Goal: Communication & Community: Answer question/provide support

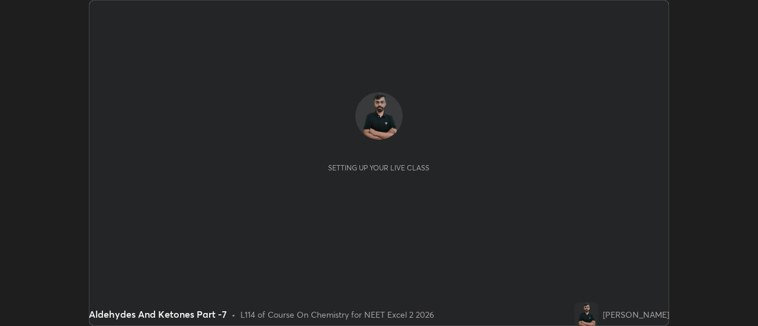
scroll to position [326, 757]
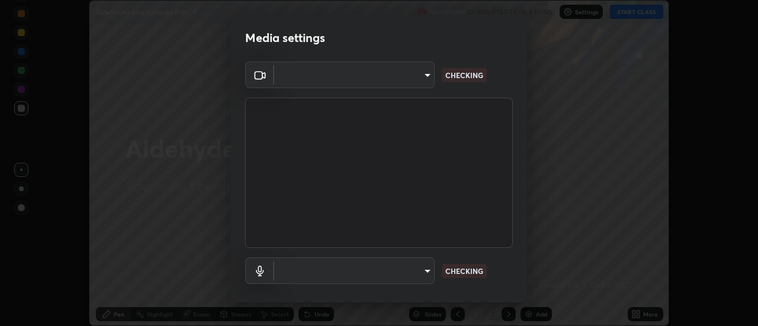
type input "de4d584312b4434b91bb48b0c0e382846541704910f56accdd629dbaa70238e6"
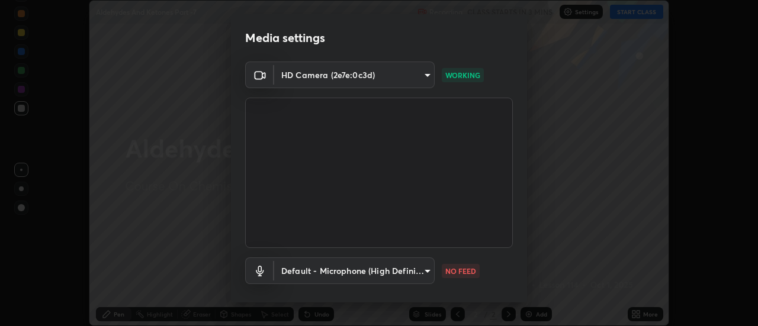
scroll to position [62, 0]
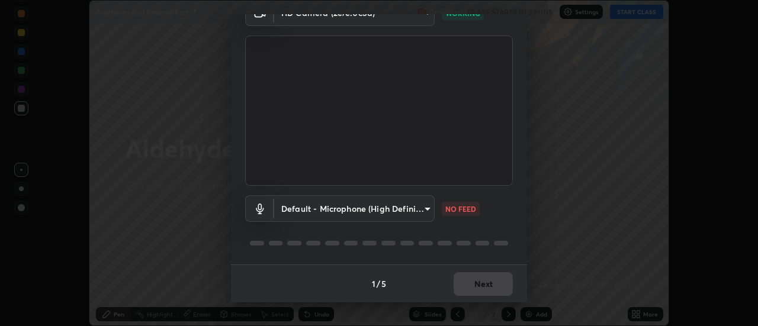
click at [425, 208] on body "Erase all Aldehydes And Ketones Part -7 Recording CLASS STARTS IN 3 MINS Settin…" at bounding box center [379, 163] width 758 height 326
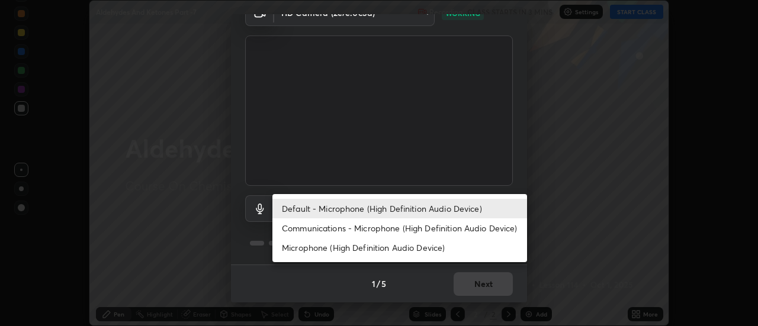
click at [418, 234] on li "Communications - Microphone (High Definition Audio Device)" at bounding box center [399, 229] width 255 height 20
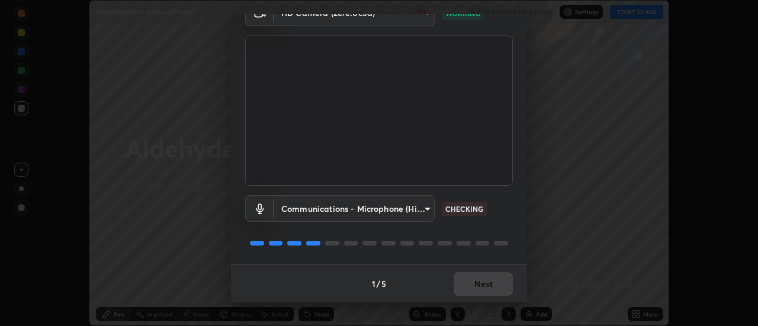
click at [410, 215] on body "Erase all Aldehydes And Ketones Part -7 Recording CLASS STARTS IN 3 MINS Settin…" at bounding box center [379, 163] width 758 height 326
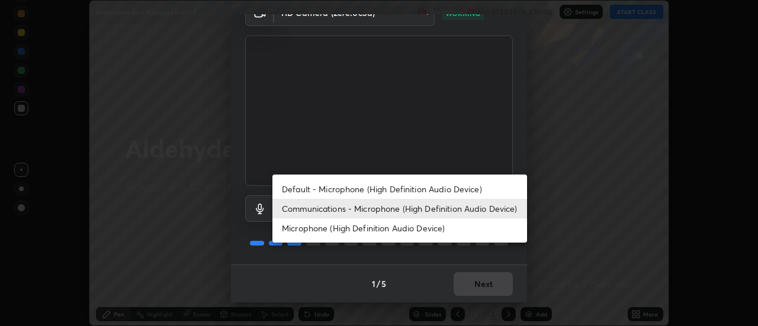
click at [392, 190] on li "Default - Microphone (High Definition Audio Device)" at bounding box center [399, 189] width 255 height 20
type input "default"
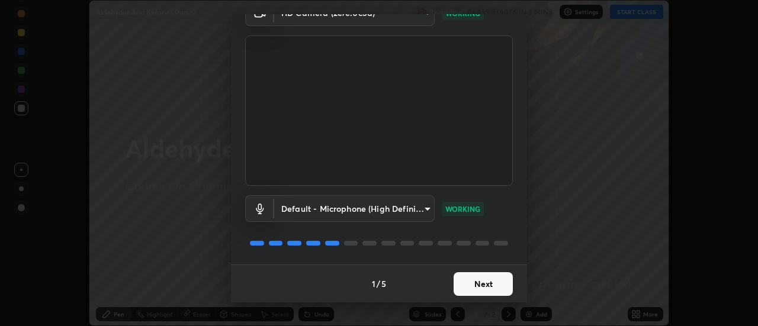
click at [486, 291] on button "Next" at bounding box center [483, 284] width 59 height 24
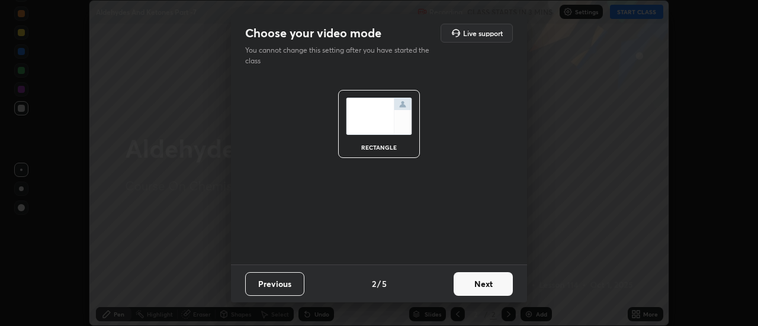
click at [481, 286] on button "Next" at bounding box center [483, 284] width 59 height 24
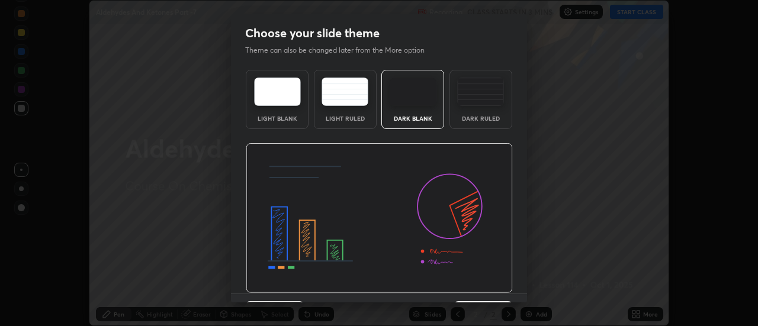
scroll to position [29, 0]
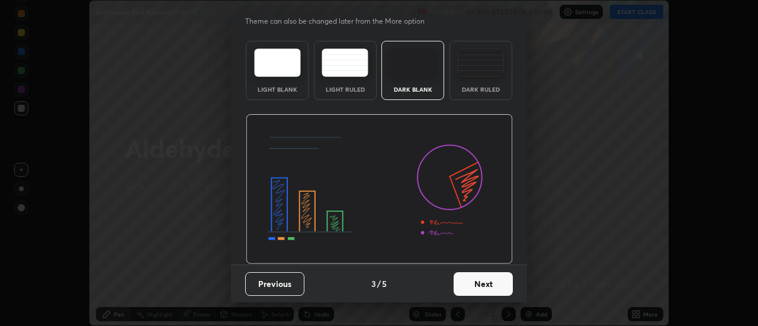
click at [482, 291] on button "Next" at bounding box center [483, 284] width 59 height 24
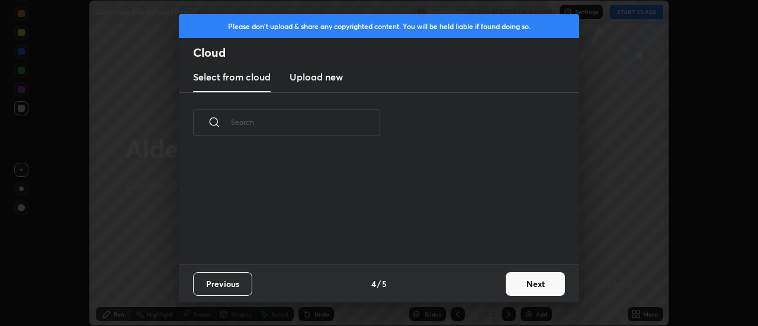
click at [518, 278] on button "Next" at bounding box center [535, 284] width 59 height 24
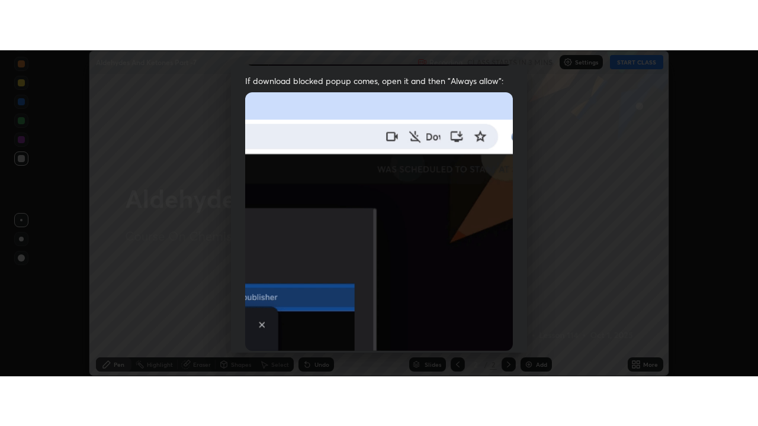
scroll to position [304, 0]
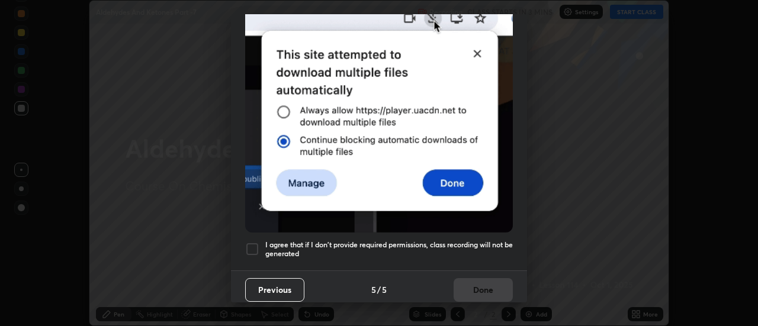
click at [256, 250] on div at bounding box center [252, 249] width 14 height 14
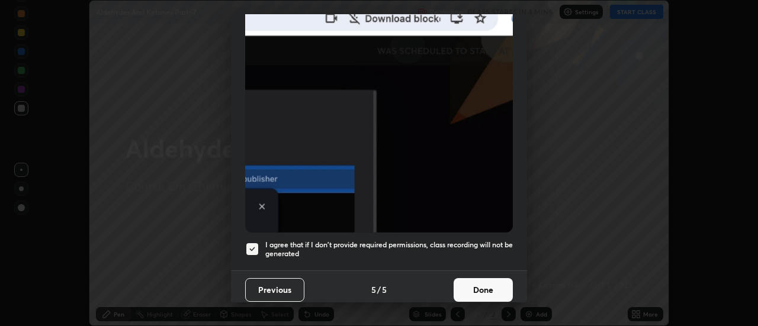
click at [466, 293] on button "Done" at bounding box center [483, 290] width 59 height 24
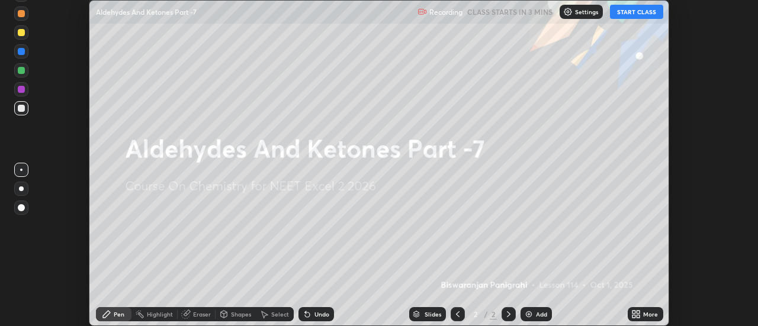
click at [638, 317] on icon at bounding box center [638, 316] width 3 height 3
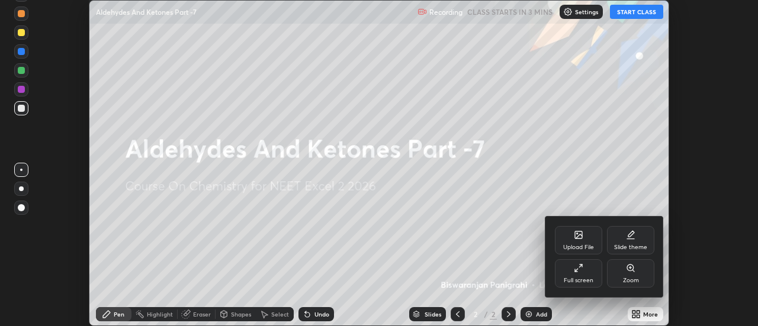
click at [569, 272] on div "Full screen" at bounding box center [578, 273] width 47 height 28
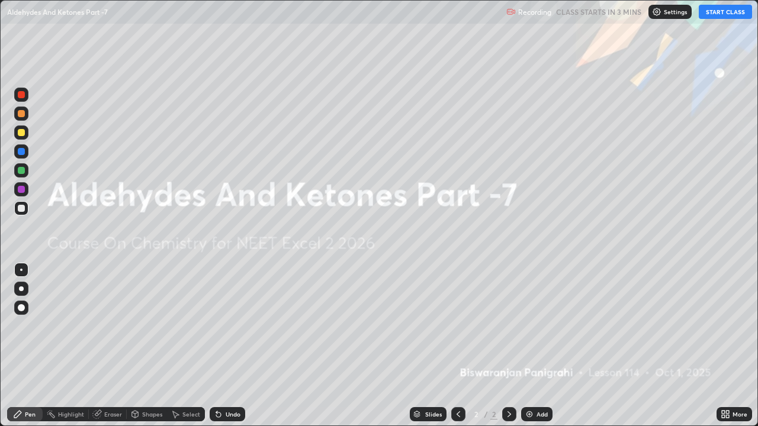
scroll to position [426, 758]
click at [532, 326] on img at bounding box center [529, 414] width 9 height 9
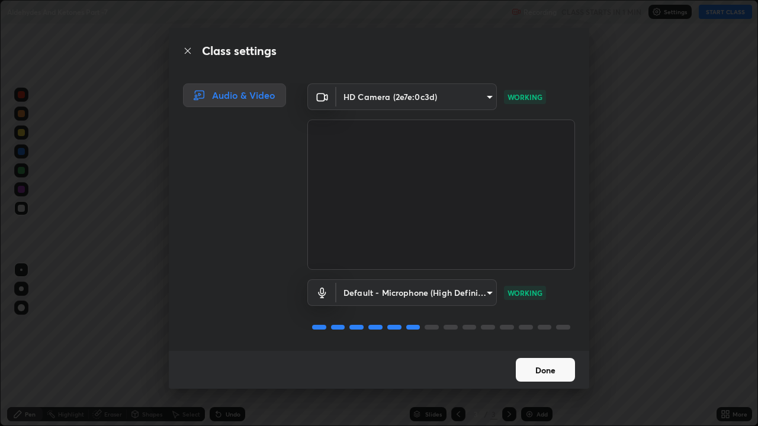
click at [567, 326] on button "Done" at bounding box center [545, 370] width 59 height 24
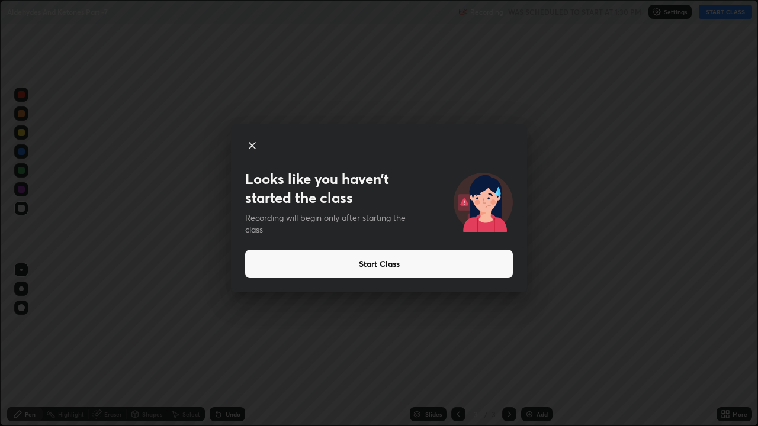
click at [252, 149] on icon at bounding box center [252, 146] width 14 height 14
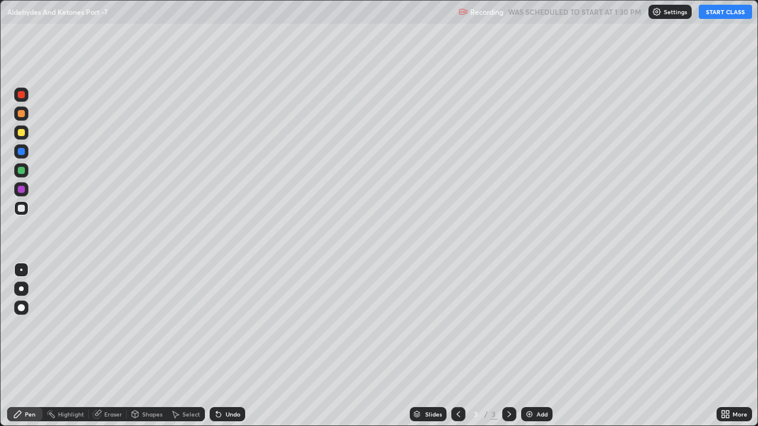
click at [722, 11] on button "START CLASS" at bounding box center [725, 12] width 53 height 14
click at [21, 289] on div at bounding box center [21, 289] width 5 height 5
click at [22, 114] on div at bounding box center [21, 113] width 7 height 7
click at [231, 326] on div "Undo" at bounding box center [233, 415] width 15 height 6
click at [230, 326] on div "Undo" at bounding box center [233, 415] width 15 height 6
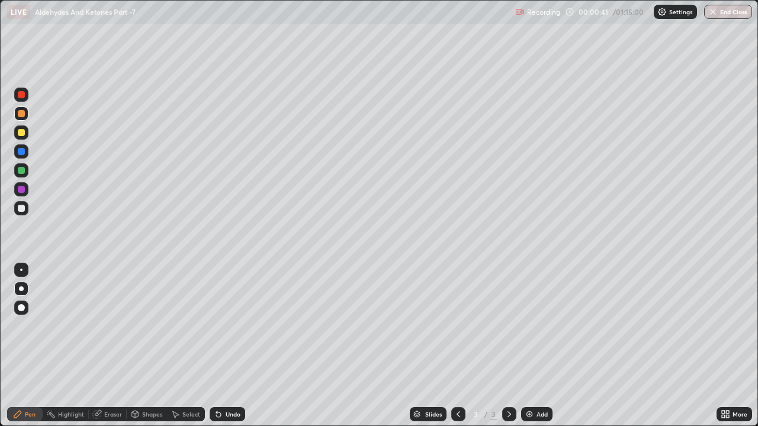
click at [230, 326] on div "Undo" at bounding box center [233, 415] width 15 height 6
click at [227, 326] on div "Undo" at bounding box center [233, 415] width 15 height 6
click at [227, 326] on div "Undo" at bounding box center [228, 414] width 36 height 14
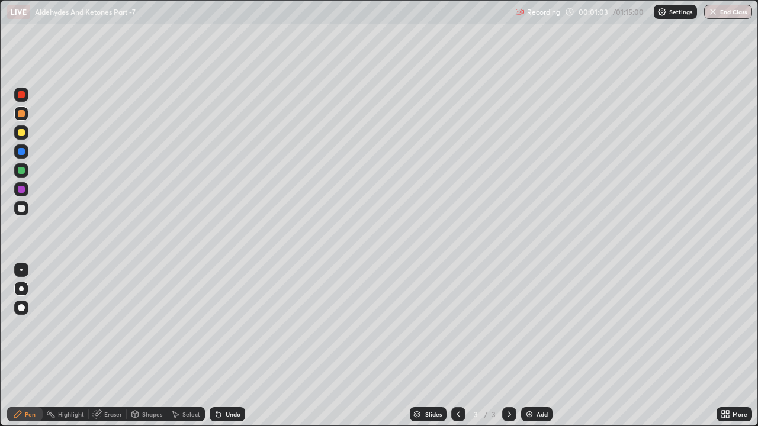
click at [23, 208] on div at bounding box center [21, 208] width 7 height 7
click at [23, 135] on div at bounding box center [21, 132] width 7 height 7
click at [24, 172] on div at bounding box center [21, 170] width 7 height 7
click at [23, 210] on div at bounding box center [21, 208] width 7 height 7
click at [23, 133] on div at bounding box center [21, 132] width 7 height 7
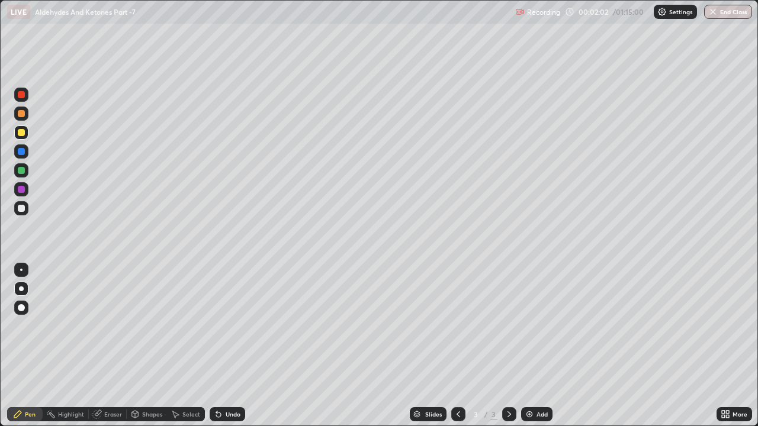
click at [221, 326] on icon at bounding box center [218, 414] width 9 height 9
click at [23, 213] on div at bounding box center [21, 208] width 14 height 14
click at [21, 152] on div at bounding box center [21, 151] width 7 height 7
click at [24, 133] on div at bounding box center [21, 132] width 7 height 7
click at [21, 207] on div at bounding box center [21, 208] width 7 height 7
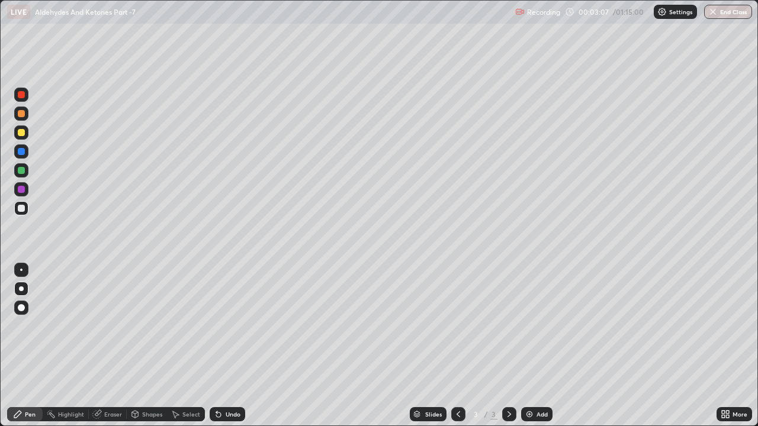
click at [24, 135] on div at bounding box center [21, 132] width 7 height 7
click at [219, 326] on icon at bounding box center [218, 414] width 9 height 9
click at [26, 210] on div at bounding box center [21, 208] width 14 height 14
click at [21, 133] on div at bounding box center [21, 132] width 7 height 7
click at [24, 117] on div at bounding box center [21, 114] width 14 height 14
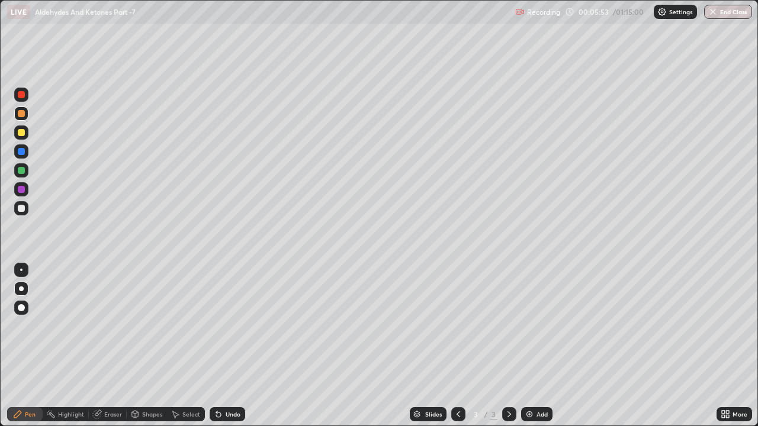
click at [221, 326] on icon at bounding box center [218, 414] width 9 height 9
click at [222, 326] on div "Undo" at bounding box center [228, 414] width 36 height 14
click at [21, 209] on div at bounding box center [21, 208] width 7 height 7
click at [227, 326] on div "Undo" at bounding box center [233, 415] width 15 height 6
click at [223, 326] on div "Undo" at bounding box center [228, 414] width 36 height 14
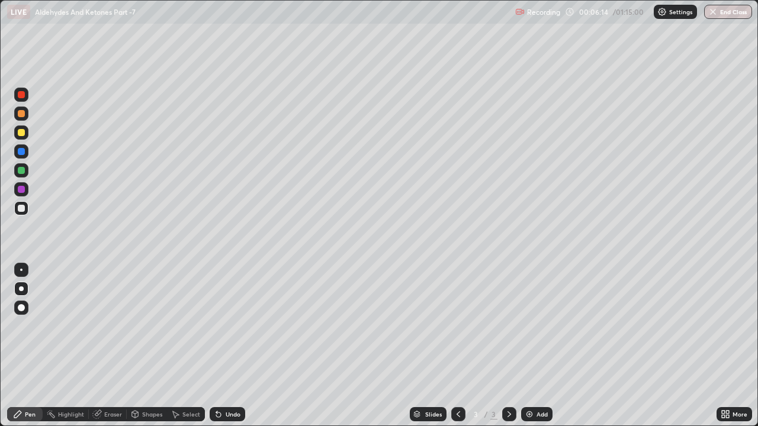
click at [223, 326] on div "Undo" at bounding box center [228, 414] width 36 height 14
click at [229, 326] on div "Undo" at bounding box center [233, 415] width 15 height 6
click at [452, 326] on div at bounding box center [458, 415] width 14 height 24
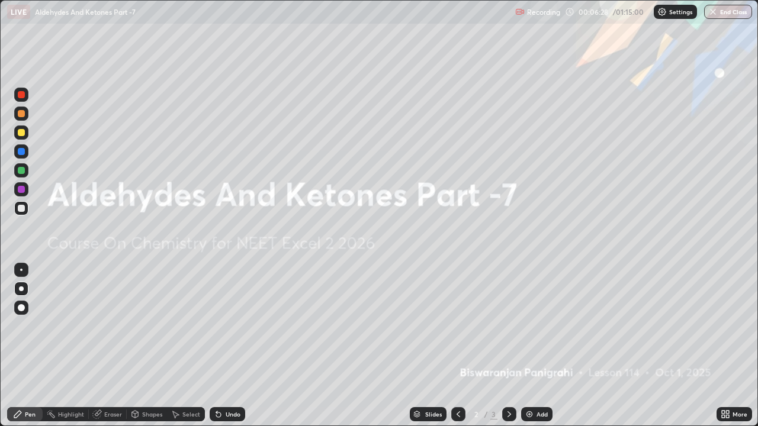
click at [508, 326] on icon at bounding box center [509, 414] width 9 height 9
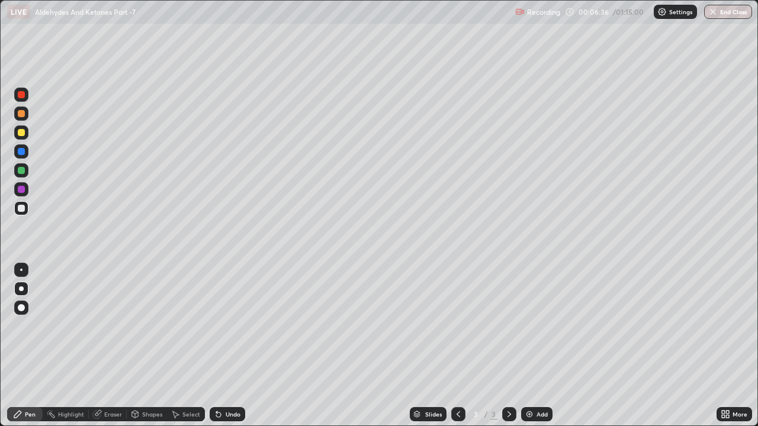
click at [25, 136] on div at bounding box center [21, 133] width 14 height 14
click at [533, 326] on div "Add" at bounding box center [536, 414] width 31 height 14
click at [225, 326] on div "Undo" at bounding box center [228, 414] width 36 height 14
click at [217, 326] on icon at bounding box center [218, 415] width 5 height 5
click at [216, 326] on div "Undo" at bounding box center [228, 414] width 36 height 14
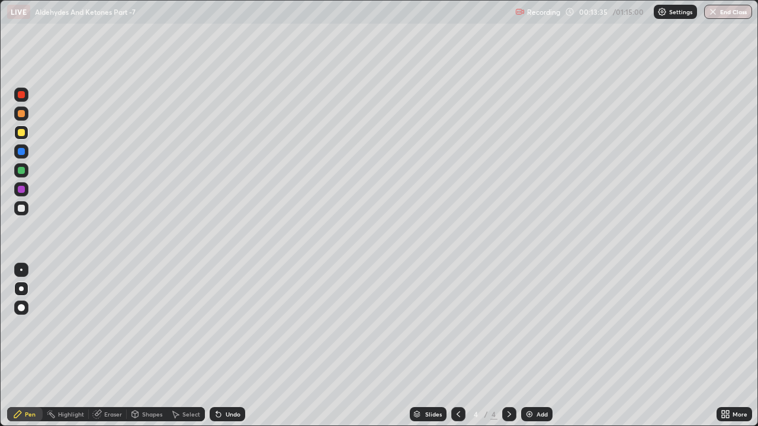
click at [23, 115] on div at bounding box center [21, 113] width 7 height 7
click at [22, 210] on div at bounding box center [21, 208] width 7 height 7
click at [23, 118] on div at bounding box center [21, 114] width 14 height 14
click at [226, 326] on div "Undo" at bounding box center [228, 414] width 36 height 14
click at [21, 211] on div at bounding box center [21, 208] width 7 height 7
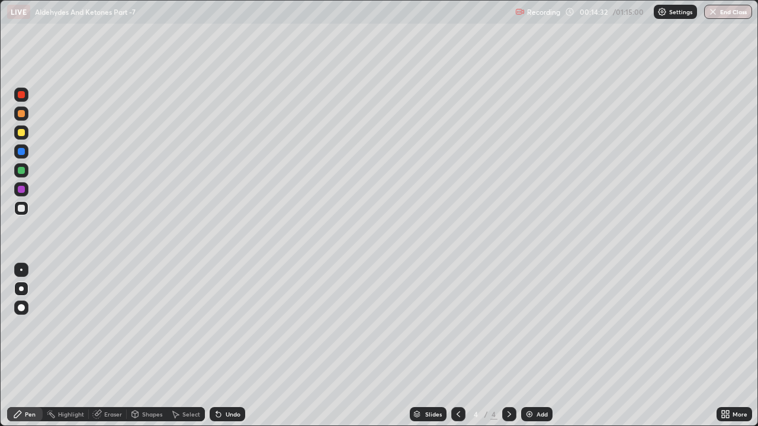
click at [216, 326] on icon at bounding box center [218, 415] width 5 height 5
click at [222, 326] on div "Undo" at bounding box center [228, 414] width 36 height 14
click at [20, 134] on div at bounding box center [21, 132] width 7 height 7
click at [216, 326] on icon at bounding box center [218, 415] width 5 height 5
click at [220, 326] on icon at bounding box center [218, 414] width 9 height 9
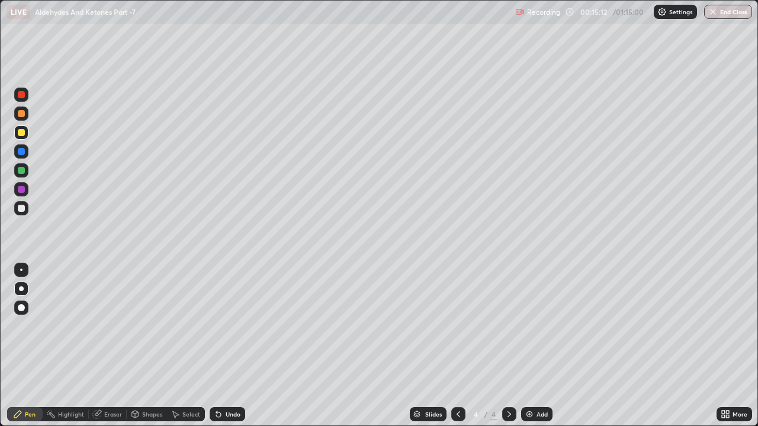
click at [220, 326] on icon at bounding box center [218, 414] width 9 height 9
click at [223, 326] on div "Undo" at bounding box center [228, 414] width 36 height 14
click at [217, 326] on icon at bounding box center [218, 415] width 5 height 5
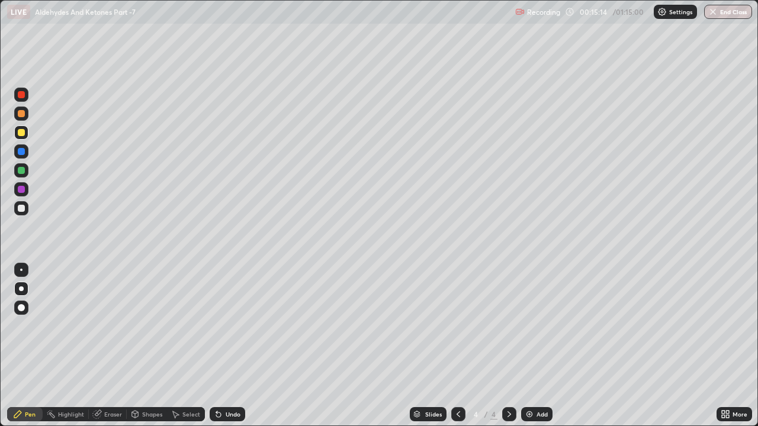
click at [217, 326] on icon at bounding box center [218, 415] width 5 height 5
click at [216, 326] on icon at bounding box center [216, 412] width 1 height 1
click at [216, 326] on icon at bounding box center [218, 415] width 5 height 5
click at [222, 326] on div "Undo" at bounding box center [228, 414] width 36 height 14
click at [24, 210] on div at bounding box center [21, 208] width 7 height 7
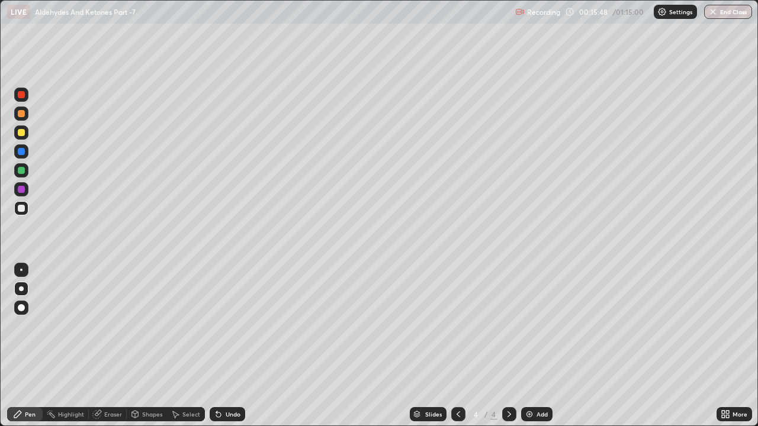
click at [226, 326] on div "Undo" at bounding box center [233, 415] width 15 height 6
click at [221, 326] on icon at bounding box center [218, 414] width 9 height 9
click at [226, 326] on div "Undo" at bounding box center [233, 415] width 15 height 6
click at [23, 133] on div at bounding box center [21, 132] width 7 height 7
click at [25, 114] on div at bounding box center [21, 114] width 14 height 14
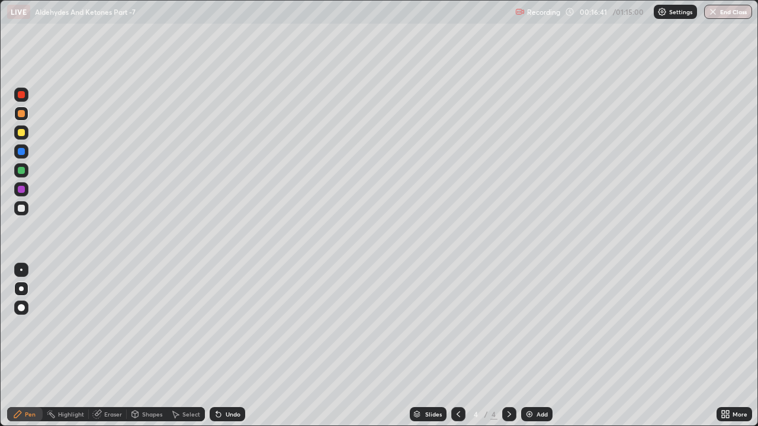
click at [217, 326] on icon at bounding box center [218, 415] width 5 height 5
click at [219, 326] on icon at bounding box center [218, 415] width 5 height 5
click at [21, 211] on div at bounding box center [21, 208] width 7 height 7
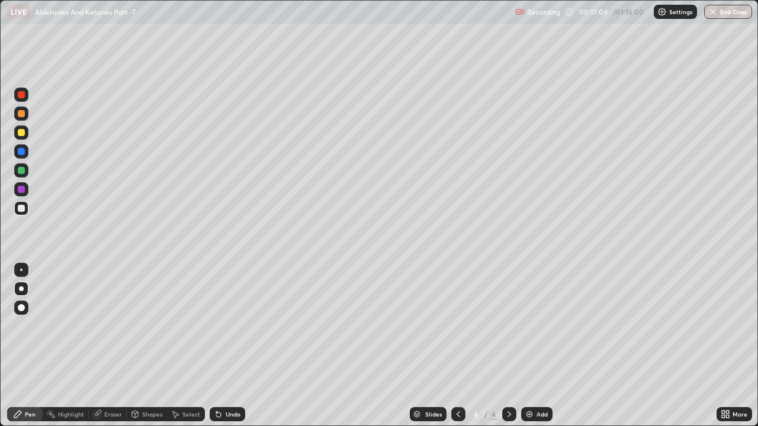
click at [221, 326] on div "Undo" at bounding box center [228, 414] width 36 height 14
click at [219, 326] on icon at bounding box center [218, 415] width 5 height 5
click at [219, 326] on icon at bounding box center [218, 414] width 9 height 9
click at [22, 133] on div at bounding box center [21, 132] width 7 height 7
click at [233, 326] on div "Undo" at bounding box center [233, 415] width 15 height 6
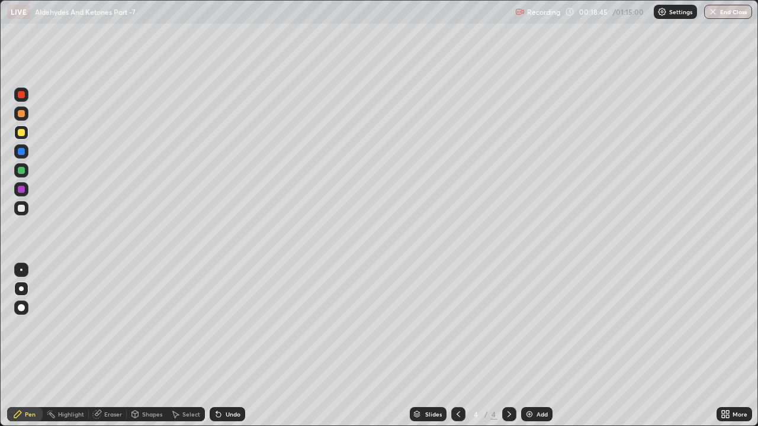
click at [23, 213] on div at bounding box center [21, 208] width 14 height 14
click at [233, 326] on div "Undo" at bounding box center [233, 415] width 15 height 6
click at [231, 326] on div "Undo" at bounding box center [233, 415] width 15 height 6
click at [230, 326] on div "Undo" at bounding box center [233, 415] width 15 height 6
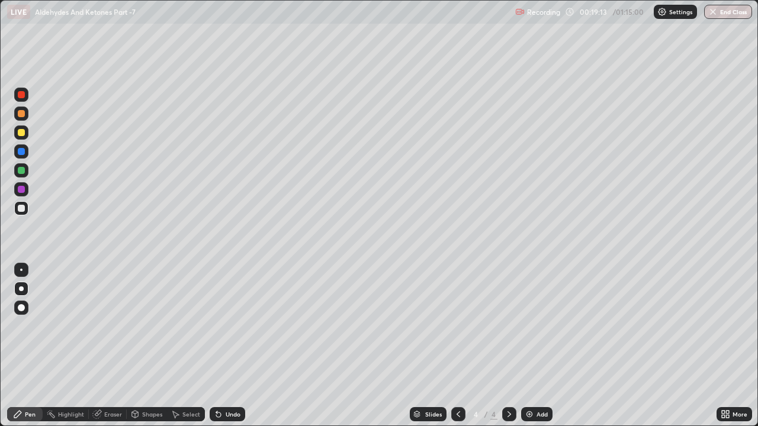
click at [19, 117] on div at bounding box center [21, 113] width 7 height 7
click at [21, 209] on div at bounding box center [21, 208] width 7 height 7
click at [525, 326] on div "Add" at bounding box center [536, 414] width 31 height 14
click at [21, 115] on div at bounding box center [21, 113] width 7 height 7
click at [22, 133] on div at bounding box center [21, 132] width 7 height 7
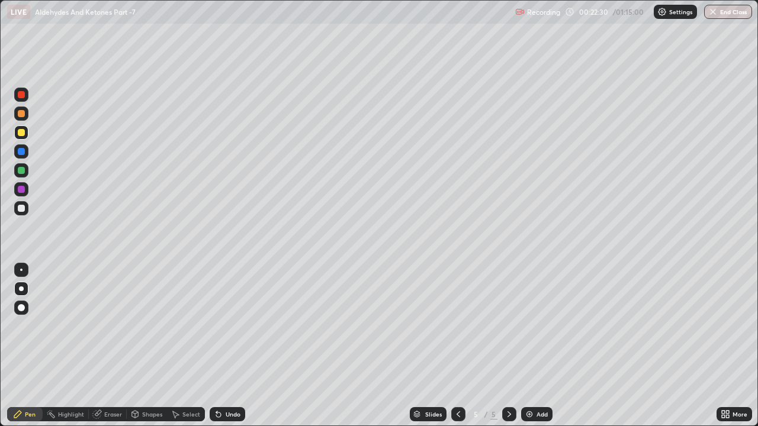
click at [25, 114] on div at bounding box center [21, 114] width 14 height 14
click at [22, 208] on div at bounding box center [21, 208] width 7 height 7
click at [24, 133] on div at bounding box center [21, 132] width 7 height 7
click at [24, 214] on div at bounding box center [21, 208] width 14 height 14
click at [27, 134] on div at bounding box center [21, 133] width 14 height 14
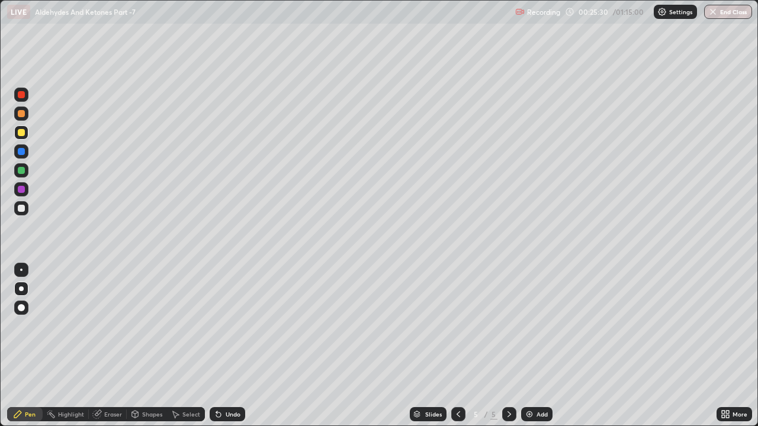
click at [27, 113] on div at bounding box center [21, 114] width 14 height 14
click at [28, 211] on div at bounding box center [21, 208] width 14 height 14
click at [24, 134] on div at bounding box center [21, 132] width 7 height 7
click at [28, 208] on div at bounding box center [21, 208] width 14 height 14
click at [23, 191] on div at bounding box center [21, 189] width 7 height 7
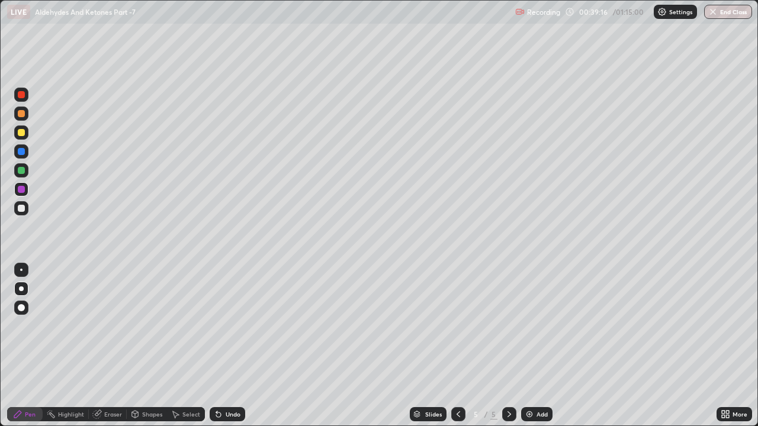
click at [23, 169] on div at bounding box center [21, 170] width 7 height 7
click at [22, 190] on div at bounding box center [21, 189] width 7 height 7
click at [219, 326] on icon at bounding box center [218, 414] width 9 height 9
click at [23, 171] on div at bounding box center [21, 170] width 7 height 7
click at [22, 133] on div at bounding box center [21, 132] width 7 height 7
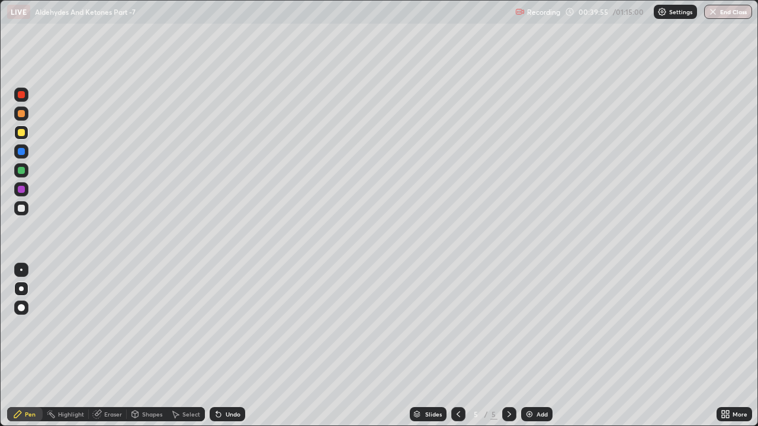
click at [22, 210] on div at bounding box center [21, 208] width 7 height 7
click at [532, 326] on img at bounding box center [529, 414] width 9 height 9
click at [223, 326] on div "Undo" at bounding box center [228, 414] width 36 height 14
click at [233, 326] on div "Undo" at bounding box center [228, 414] width 36 height 14
click at [23, 137] on div at bounding box center [21, 133] width 14 height 14
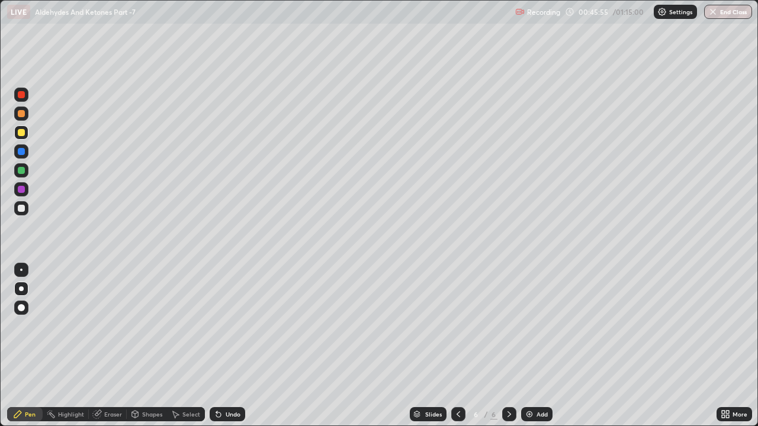
click at [22, 208] on div at bounding box center [21, 208] width 7 height 7
click at [235, 326] on div "Undo" at bounding box center [233, 415] width 15 height 6
click at [229, 326] on div "Undo" at bounding box center [233, 415] width 15 height 6
click at [229, 326] on div "Undo" at bounding box center [228, 414] width 36 height 14
click at [230, 326] on div "Undo" at bounding box center [233, 415] width 15 height 6
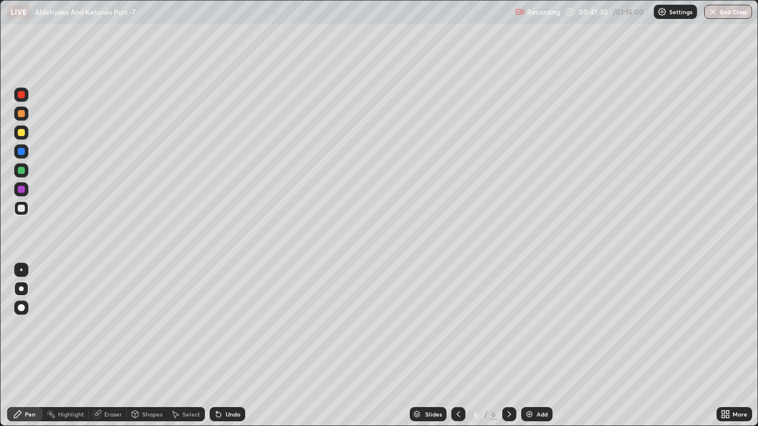
click at [230, 326] on div "Undo" at bounding box center [233, 415] width 15 height 6
click at [27, 112] on div at bounding box center [21, 114] width 14 height 14
click at [235, 326] on div "Undo" at bounding box center [233, 415] width 15 height 6
click at [528, 326] on img at bounding box center [529, 414] width 9 height 9
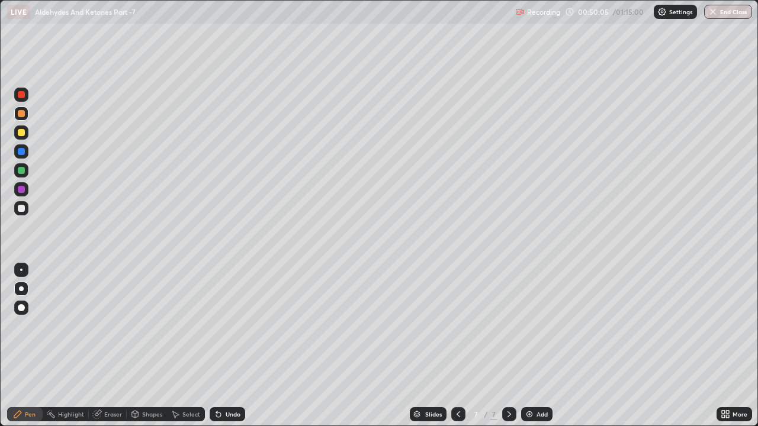
click at [223, 326] on div "Undo" at bounding box center [228, 414] width 36 height 14
click at [217, 326] on icon at bounding box center [218, 415] width 5 height 5
click at [22, 210] on div at bounding box center [21, 208] width 7 height 7
click at [25, 212] on div at bounding box center [21, 208] width 14 height 14
click at [23, 118] on div at bounding box center [21, 114] width 14 height 14
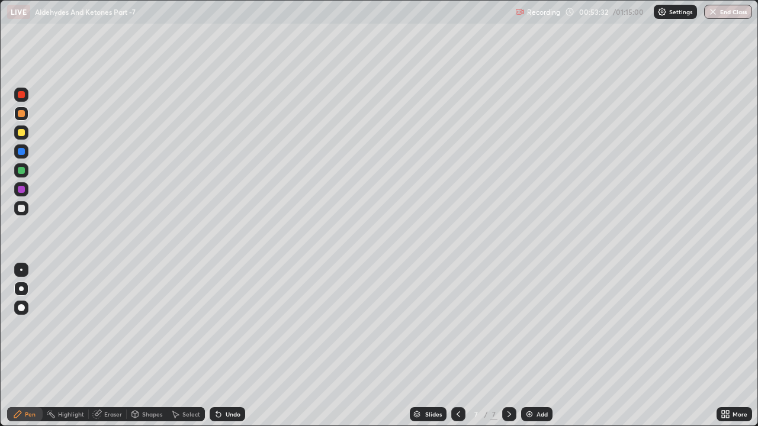
click at [27, 210] on div at bounding box center [21, 208] width 14 height 14
click at [23, 117] on div at bounding box center [21, 113] width 7 height 7
click at [27, 210] on div at bounding box center [21, 208] width 14 height 14
click at [221, 326] on icon at bounding box center [218, 414] width 9 height 9
click at [26, 115] on div at bounding box center [21, 114] width 14 height 14
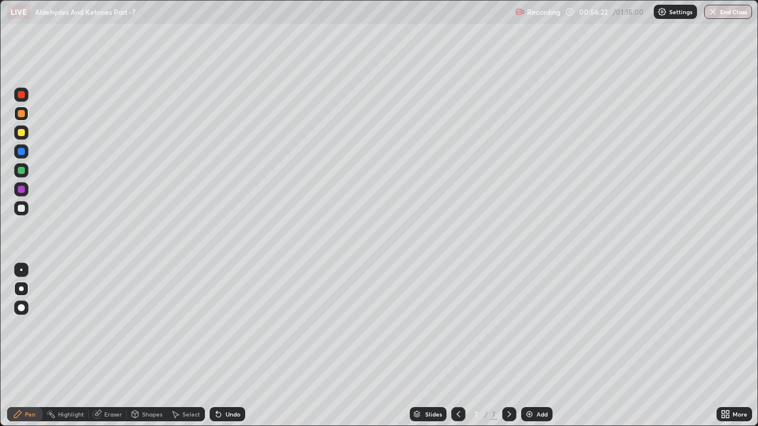
click at [25, 208] on div at bounding box center [21, 208] width 14 height 14
click at [529, 326] on img at bounding box center [529, 414] width 9 height 9
click at [22, 133] on div at bounding box center [21, 132] width 7 height 7
click at [23, 119] on div at bounding box center [21, 114] width 14 height 14
click at [25, 130] on div at bounding box center [21, 133] width 14 height 14
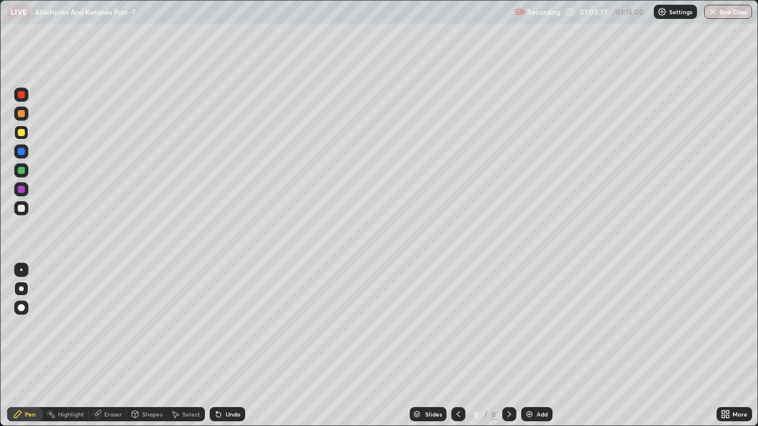
click at [24, 211] on div at bounding box center [21, 208] width 7 height 7
click at [230, 326] on div "Undo" at bounding box center [228, 414] width 36 height 14
click at [231, 326] on div "Undo" at bounding box center [233, 415] width 15 height 6
click at [229, 326] on div "Undo" at bounding box center [233, 415] width 15 height 6
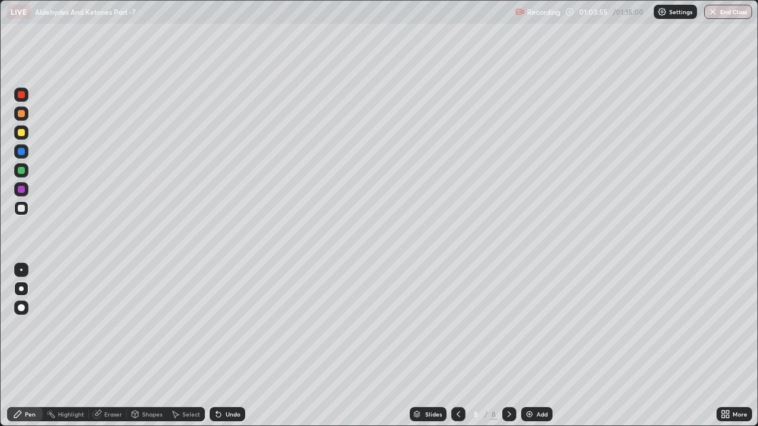
click at [232, 326] on div "Undo" at bounding box center [233, 415] width 15 height 6
click at [234, 326] on div "Undo" at bounding box center [233, 415] width 15 height 6
click at [27, 134] on div at bounding box center [21, 133] width 14 height 14
click at [24, 117] on div at bounding box center [21, 114] width 14 height 14
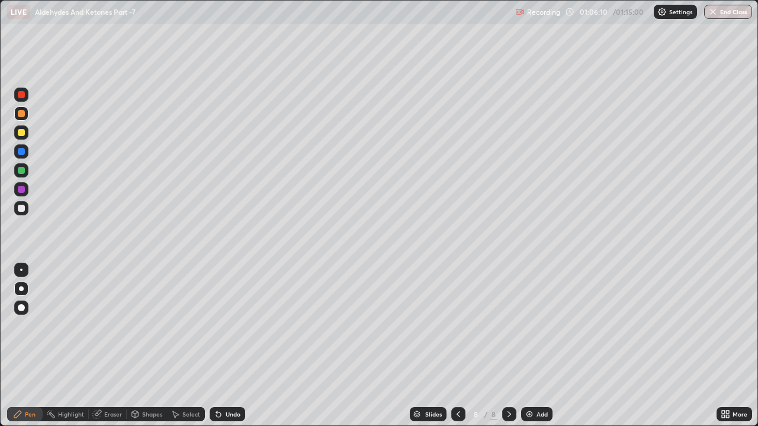
click at [22, 209] on div at bounding box center [21, 208] width 7 height 7
click at [227, 326] on div "Undo" at bounding box center [228, 414] width 36 height 14
click at [22, 171] on div at bounding box center [21, 170] width 7 height 7
click at [28, 213] on div at bounding box center [21, 208] width 14 height 19
click at [635, 13] on div "/ 01:15:00" at bounding box center [629, 11] width 37 height 7
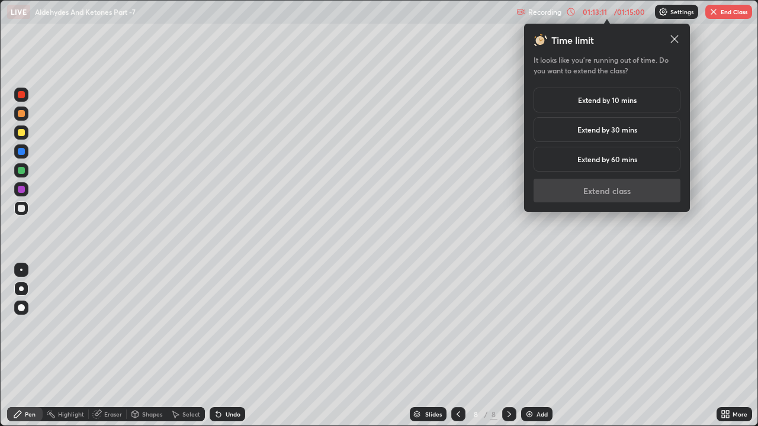
click at [620, 101] on h5 "Extend by 10 mins" at bounding box center [607, 100] width 59 height 11
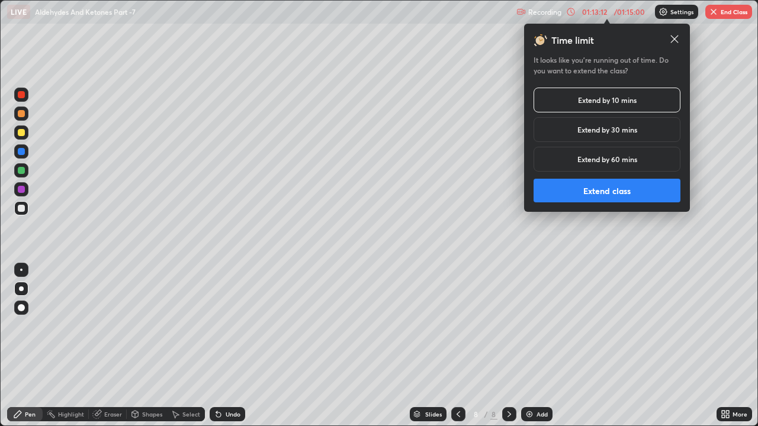
click at [607, 199] on button "Extend class" at bounding box center [607, 191] width 147 height 24
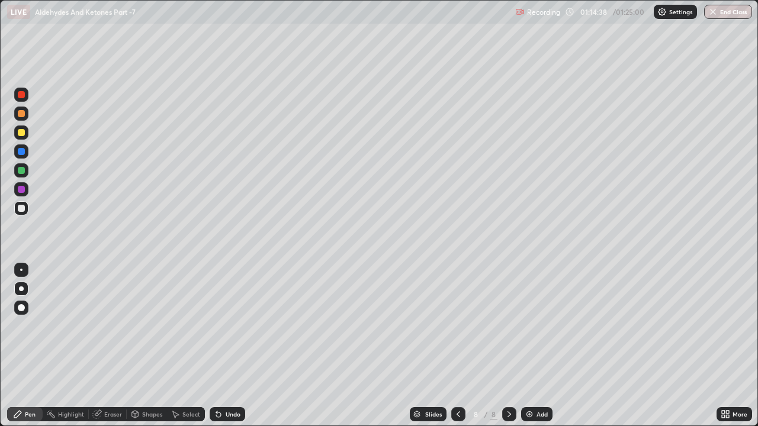
click at [539, 326] on div "Add" at bounding box center [542, 415] width 11 height 6
click at [459, 326] on div at bounding box center [458, 414] width 14 height 14
click at [508, 326] on icon at bounding box center [509, 414] width 9 height 9
click at [24, 98] on div at bounding box center [21, 94] width 7 height 7
click at [26, 134] on div at bounding box center [21, 133] width 14 height 14
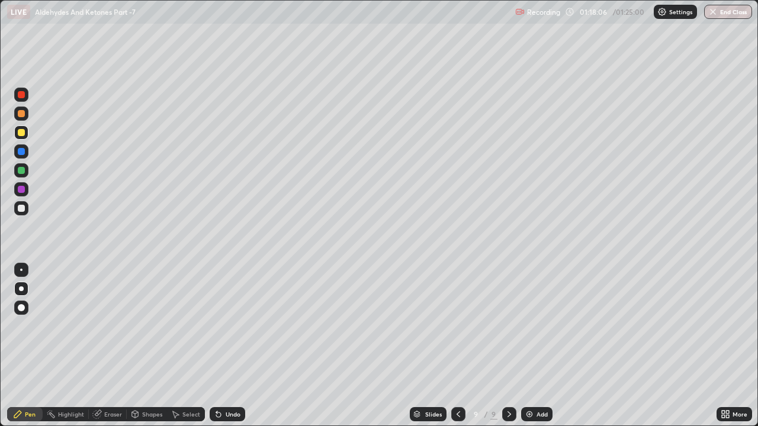
click at [217, 326] on icon at bounding box center [218, 415] width 5 height 5
click at [21, 171] on div at bounding box center [21, 170] width 7 height 7
click at [20, 211] on div at bounding box center [21, 208] width 7 height 7
click at [217, 326] on icon at bounding box center [218, 415] width 5 height 5
click at [24, 135] on div at bounding box center [21, 132] width 7 height 7
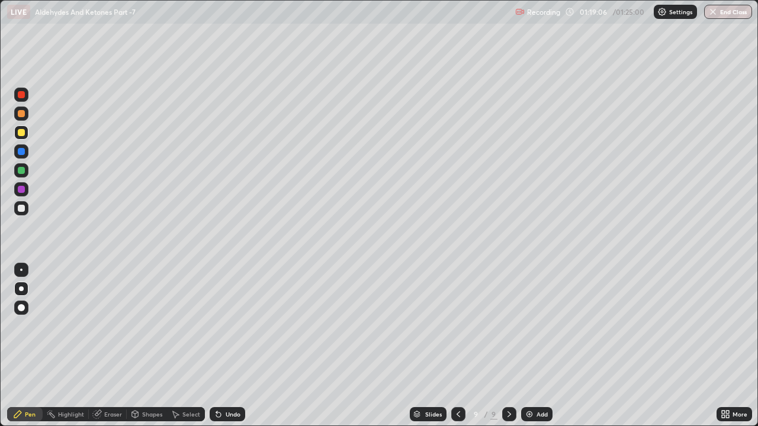
click at [220, 326] on icon at bounding box center [218, 414] width 9 height 9
click at [21, 152] on div at bounding box center [21, 151] width 7 height 7
click at [22, 208] on div at bounding box center [21, 208] width 7 height 7
click at [217, 326] on icon at bounding box center [218, 415] width 5 height 5
click at [111, 326] on div "Eraser" at bounding box center [108, 414] width 38 height 14
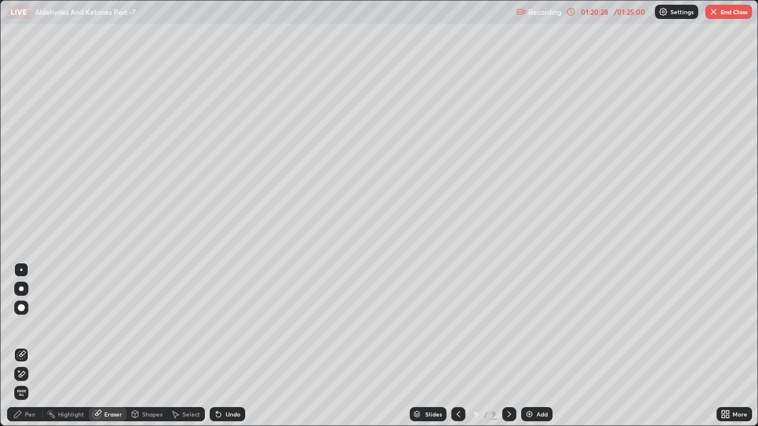
click at [23, 326] on div "Pen" at bounding box center [25, 414] width 36 height 14
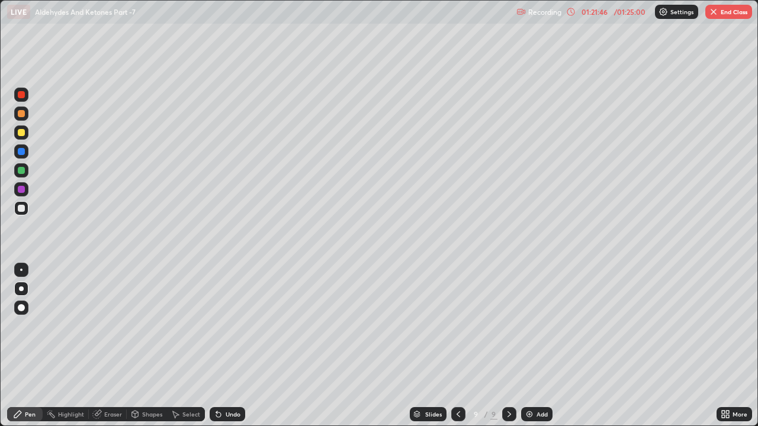
click at [26, 118] on div at bounding box center [21, 114] width 14 height 14
click at [542, 326] on div "Add" at bounding box center [542, 415] width 11 height 6
click at [23, 136] on div at bounding box center [21, 132] width 7 height 7
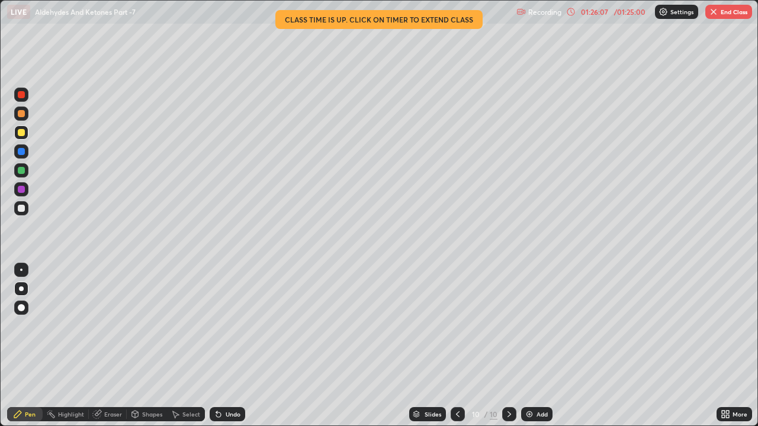
click at [216, 326] on icon at bounding box center [216, 412] width 1 height 1
click at [218, 326] on icon at bounding box center [218, 415] width 5 height 5
click at [216, 326] on icon at bounding box center [218, 415] width 5 height 5
click at [216, 326] on icon at bounding box center [216, 412] width 1 height 1
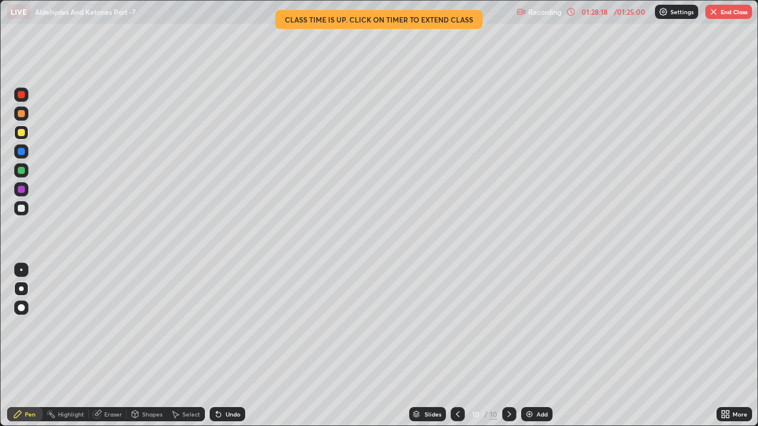
click at [735, 12] on button "End Class" at bounding box center [728, 12] width 47 height 14
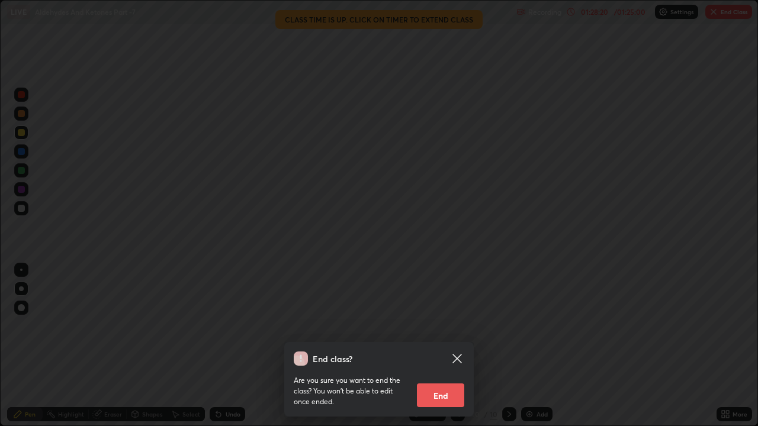
click at [438, 326] on button "End" at bounding box center [440, 396] width 47 height 24
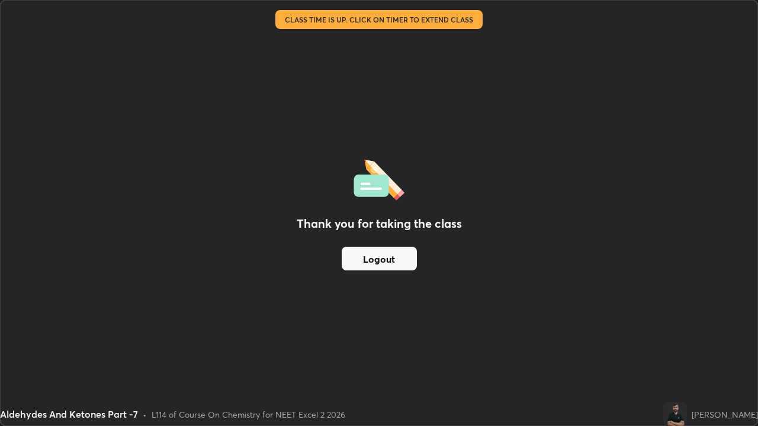
click at [387, 267] on button "Logout" at bounding box center [379, 259] width 75 height 24
